Goal: Task Accomplishment & Management: Manage account settings

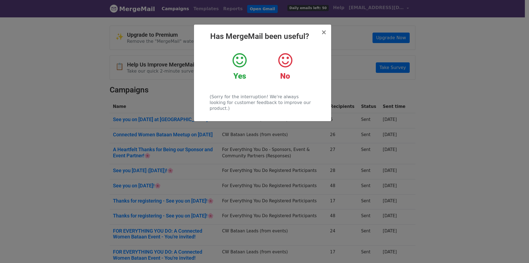
click at [325, 34] on span "×" at bounding box center [324, 32] width 6 height 8
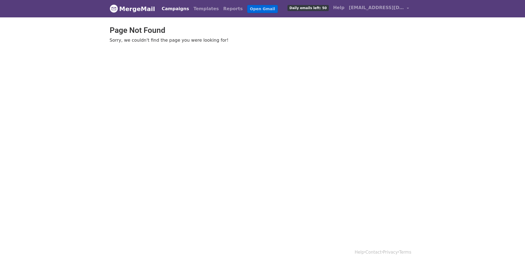
click at [247, 11] on link "Open Gmail" at bounding box center [262, 9] width 31 height 8
click at [394, 5] on span "[EMAIL_ADDRESS][DOMAIN_NAME]" at bounding box center [376, 7] width 55 height 7
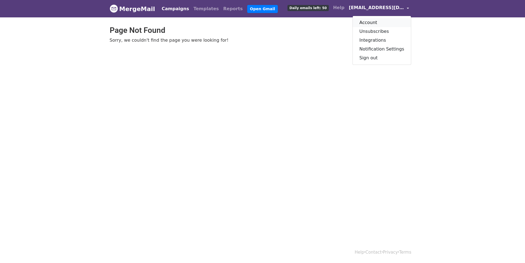
click at [371, 24] on link "Account" at bounding box center [382, 22] width 58 height 9
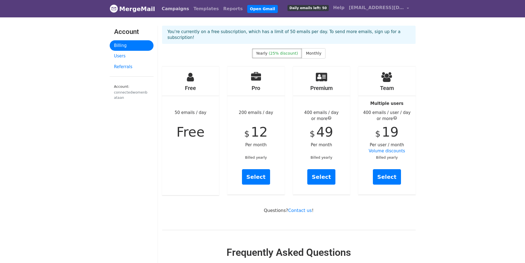
click at [174, 9] on link "Campaigns" at bounding box center [176, 8] width 32 height 11
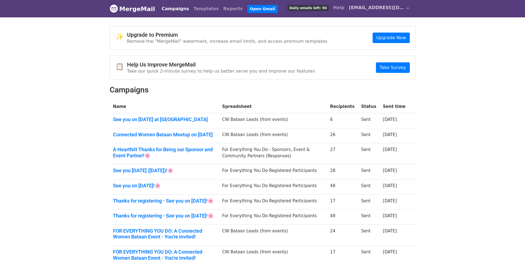
click at [403, 11] on link "[EMAIL_ADDRESS][DOMAIN_NAME]" at bounding box center [379, 8] width 64 height 13
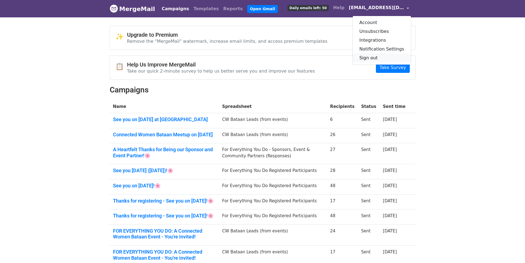
click at [377, 54] on link "Sign out" at bounding box center [382, 57] width 58 height 9
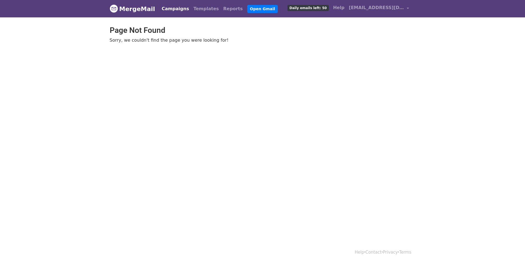
click at [405, 9] on link "[EMAIL_ADDRESS][DOMAIN_NAME]" at bounding box center [379, 8] width 64 height 13
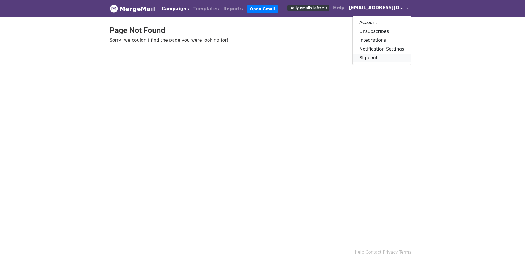
click at [378, 57] on link "Sign out" at bounding box center [382, 57] width 58 height 9
